Goal: Task Accomplishment & Management: Use online tool/utility

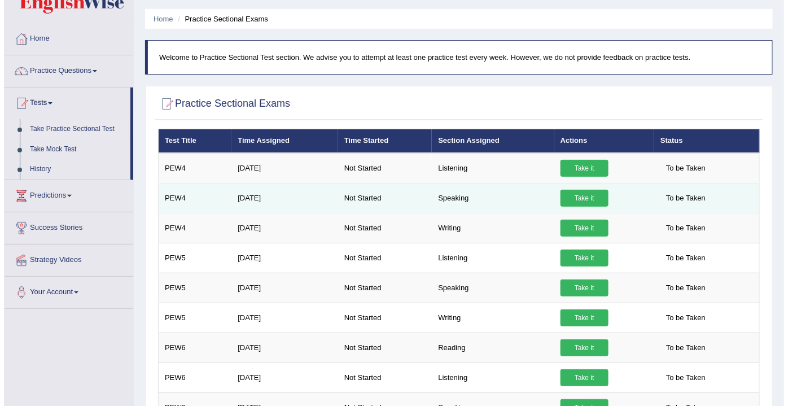
scroll to position [51, 0]
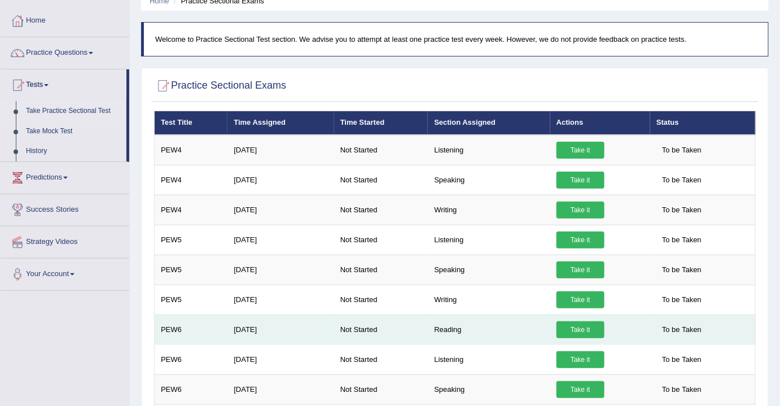
click at [575, 326] on link "Take it" at bounding box center [580, 329] width 48 height 17
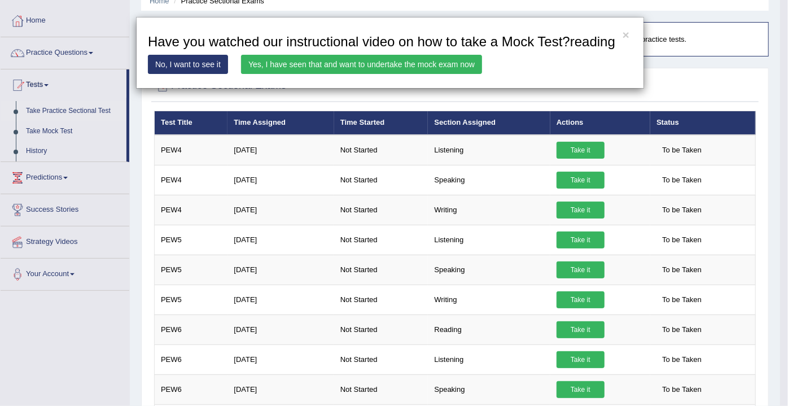
click at [337, 63] on link "Yes, I have seen that and want to undertake the mock exam now" at bounding box center [361, 64] width 241 height 19
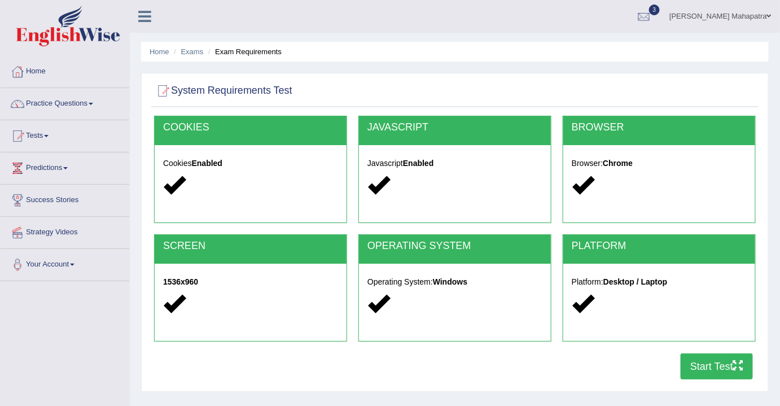
click at [701, 370] on button "Start Test" at bounding box center [717, 366] width 72 height 26
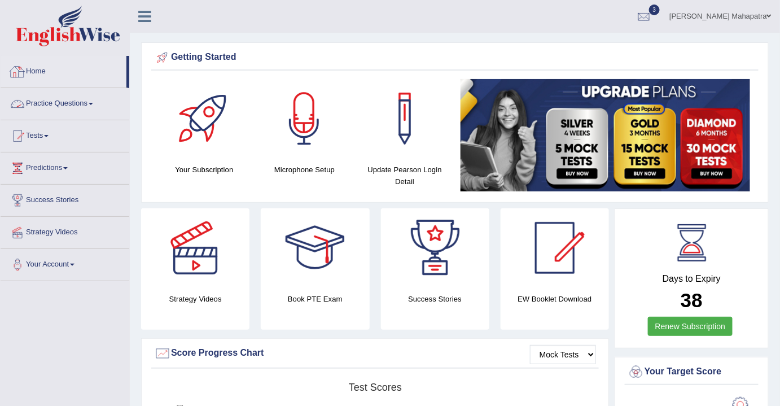
drag, startPoint x: 0, startPoint y: 0, endPoint x: 44, endPoint y: 67, distance: 80.3
click at [44, 67] on link "Home" at bounding box center [64, 70] width 126 height 28
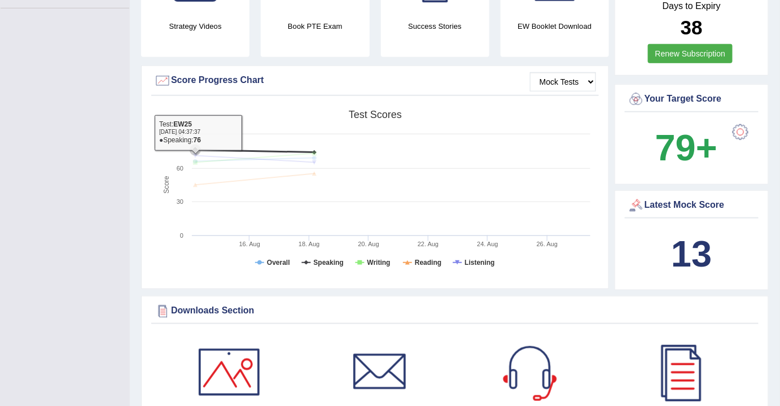
scroll to position [256, 0]
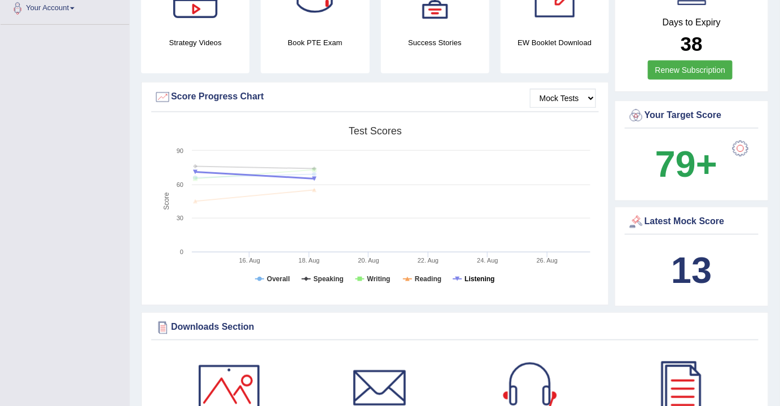
click at [483, 277] on tspan "Listening" at bounding box center [479, 279] width 30 height 8
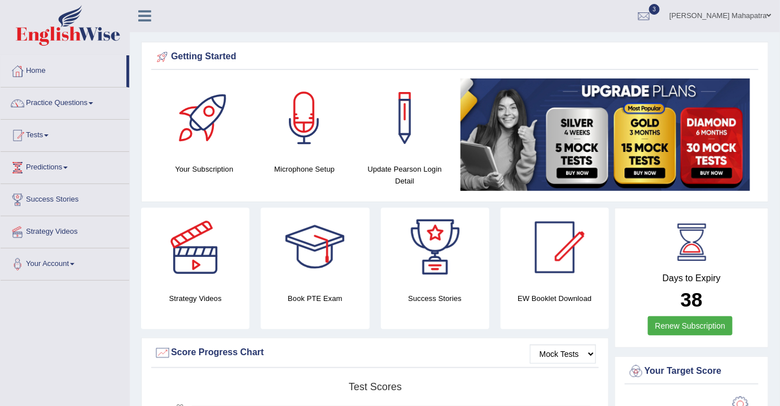
scroll to position [0, 0]
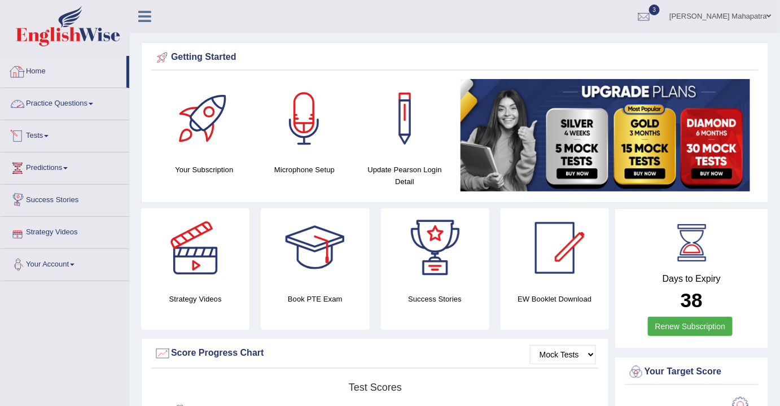
click at [43, 73] on link "Home" at bounding box center [64, 70] width 126 height 28
click at [36, 131] on link "Tests" at bounding box center [65, 134] width 129 height 28
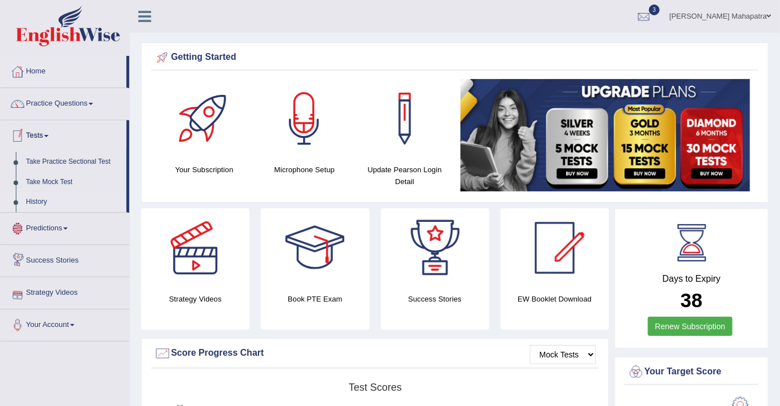
click at [43, 200] on link "History" at bounding box center [74, 202] width 106 height 20
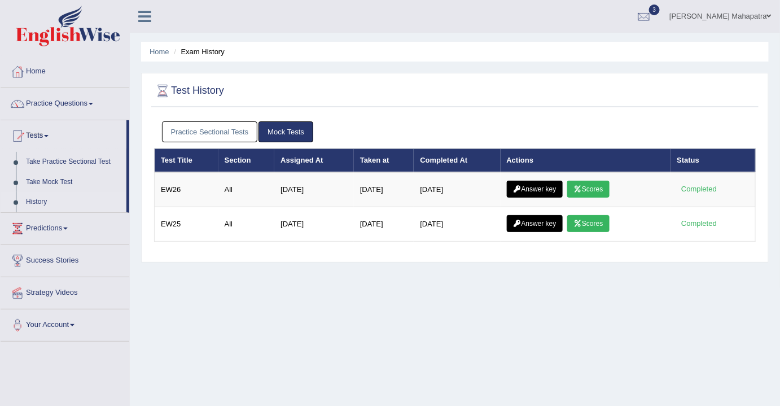
click at [226, 129] on link "Practice Sectional Tests" at bounding box center [210, 131] width 96 height 21
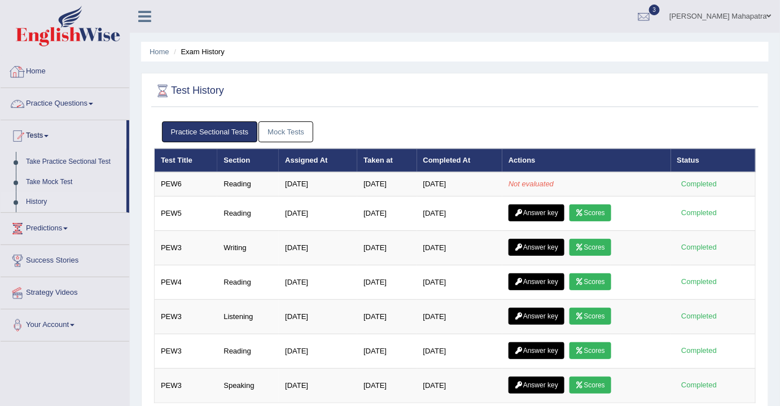
click at [40, 73] on link "Home" at bounding box center [65, 70] width 129 height 28
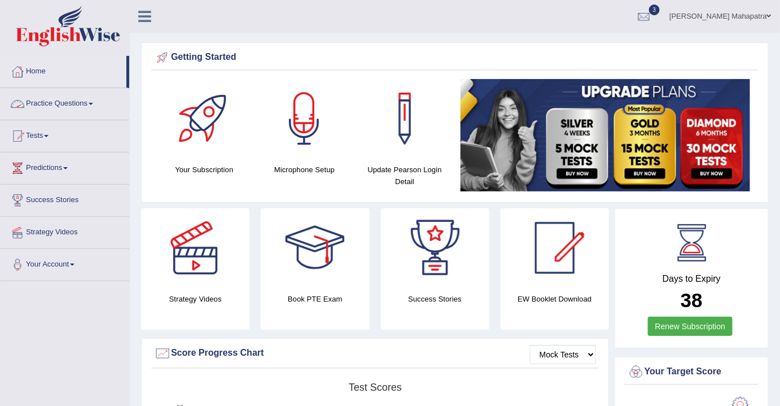
click at [62, 101] on link "Practice Questions" at bounding box center [65, 102] width 129 height 28
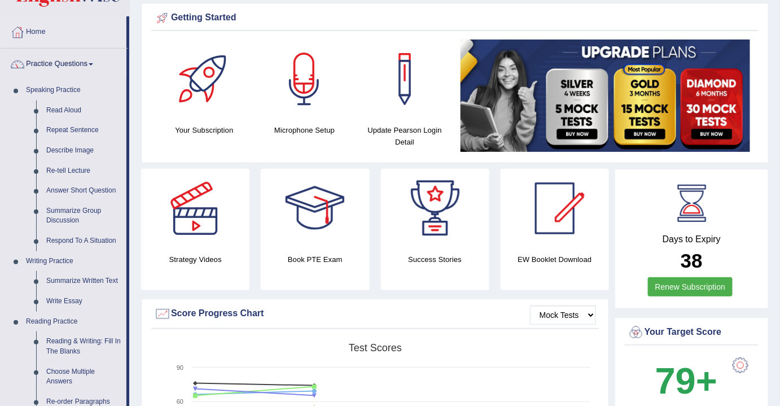
scroll to position [51, 0]
